Goal: Task Accomplishment & Management: Use online tool/utility

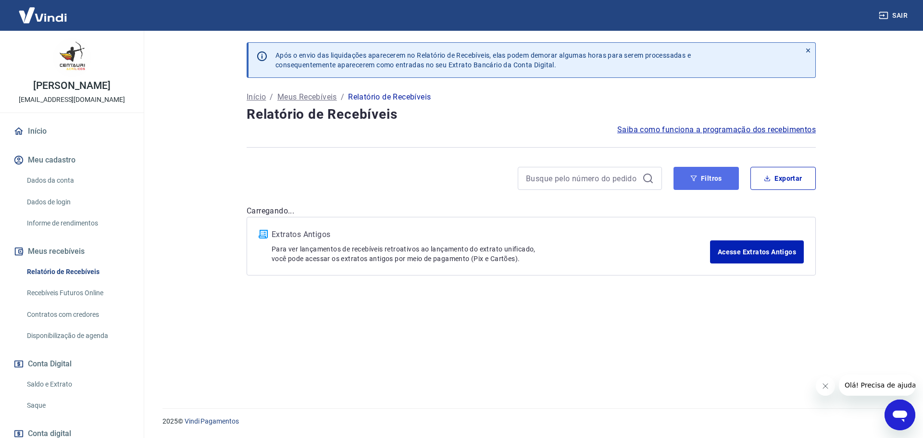
click at [674, 176] on button "Filtros" at bounding box center [706, 178] width 65 height 23
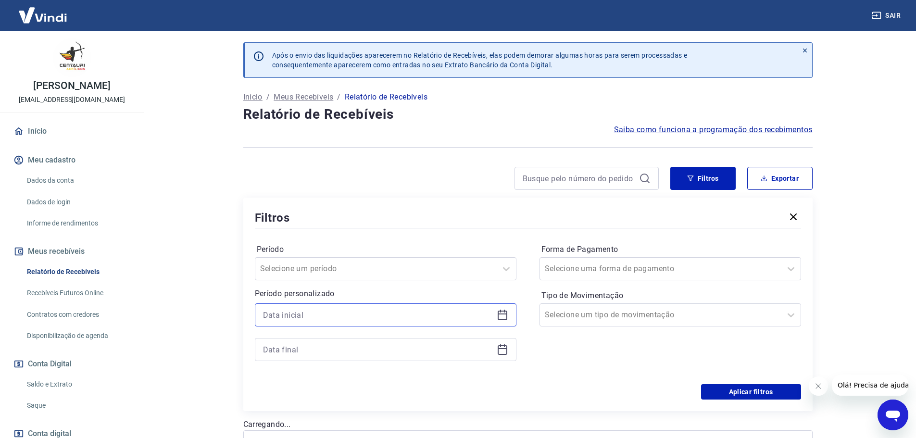
click at [397, 321] on input at bounding box center [378, 315] width 230 height 14
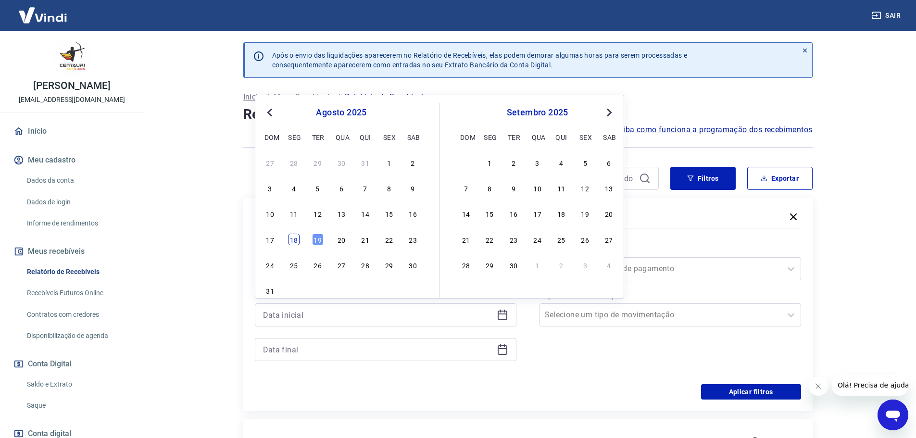
click at [289, 240] on div "18" at bounding box center [294, 240] width 12 height 12
type input "[DATE]"
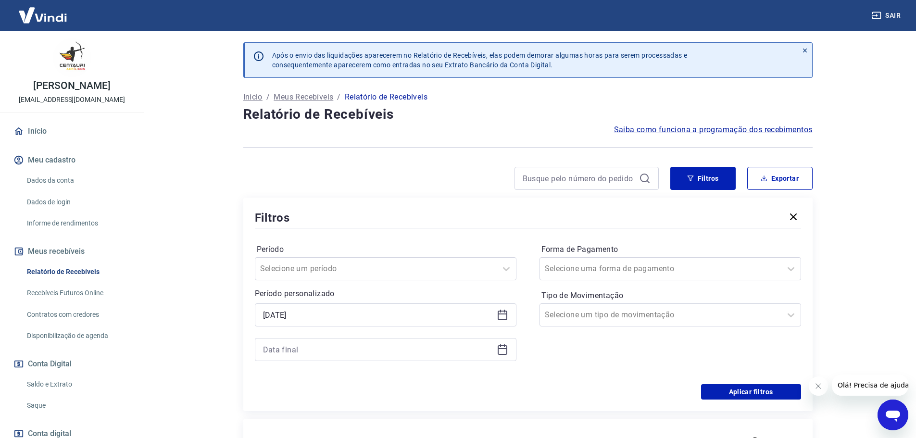
click at [499, 352] on icon at bounding box center [503, 350] width 12 height 12
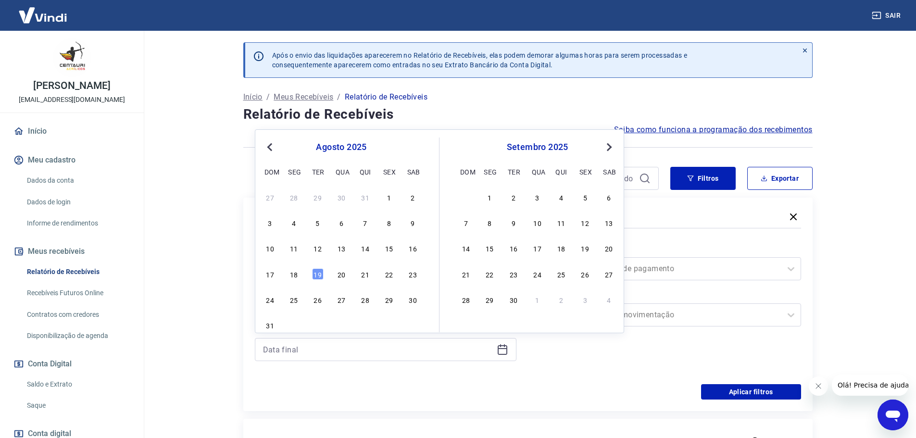
click at [313, 273] on div "19" at bounding box center [318, 274] width 12 height 12
type input "[DATE]"
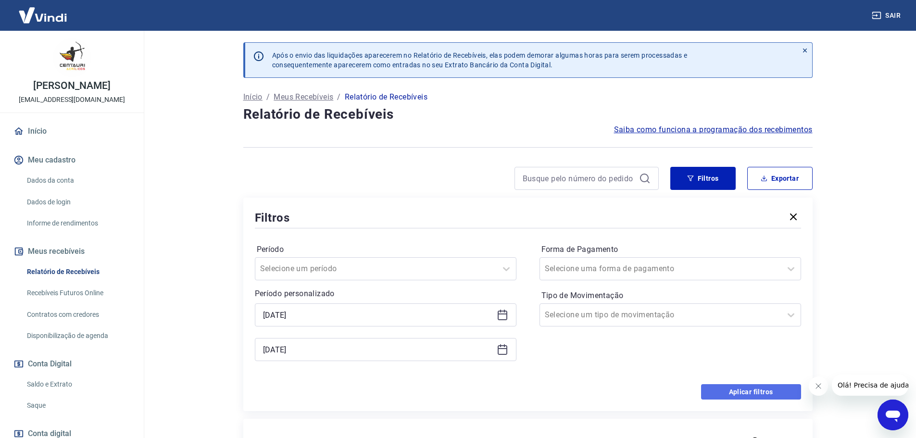
click at [754, 393] on button "Aplicar filtros" at bounding box center [751, 391] width 100 height 15
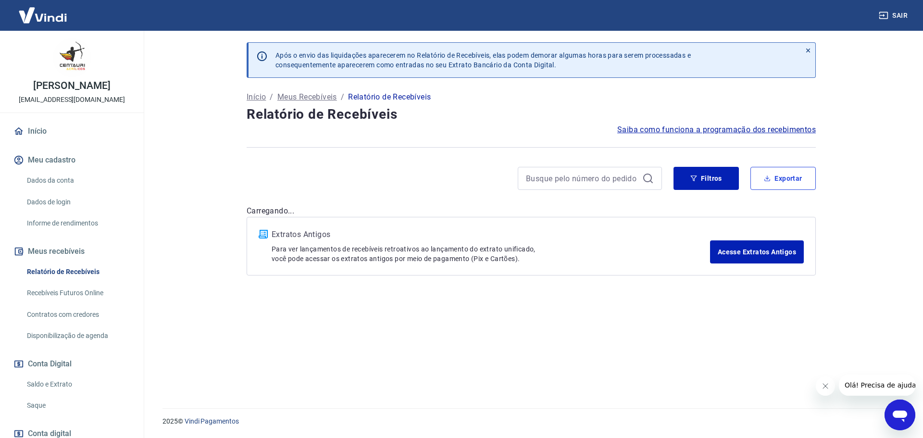
click at [767, 174] on button "Exportar" at bounding box center [783, 178] width 65 height 23
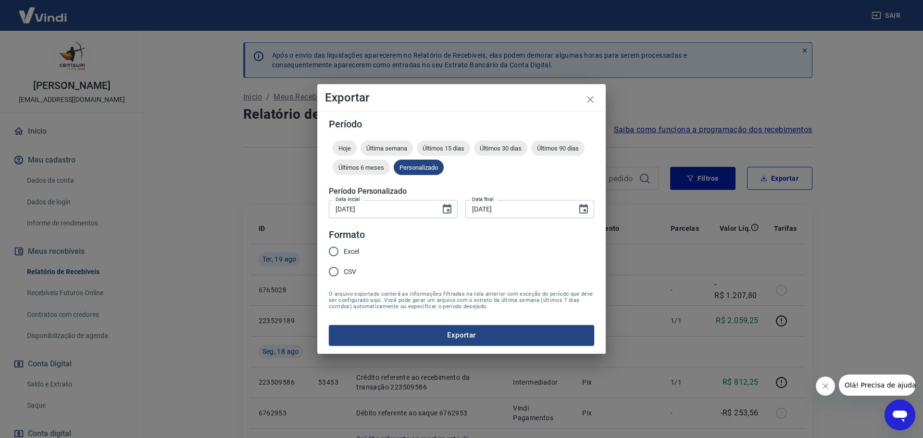
type input "[DATE]"
click at [337, 269] on input "CSV" at bounding box center [334, 272] width 20 height 20
radio input "true"
click at [412, 330] on button "Exportar" at bounding box center [461, 335] width 265 height 20
